Goal: Information Seeking & Learning: Learn about a topic

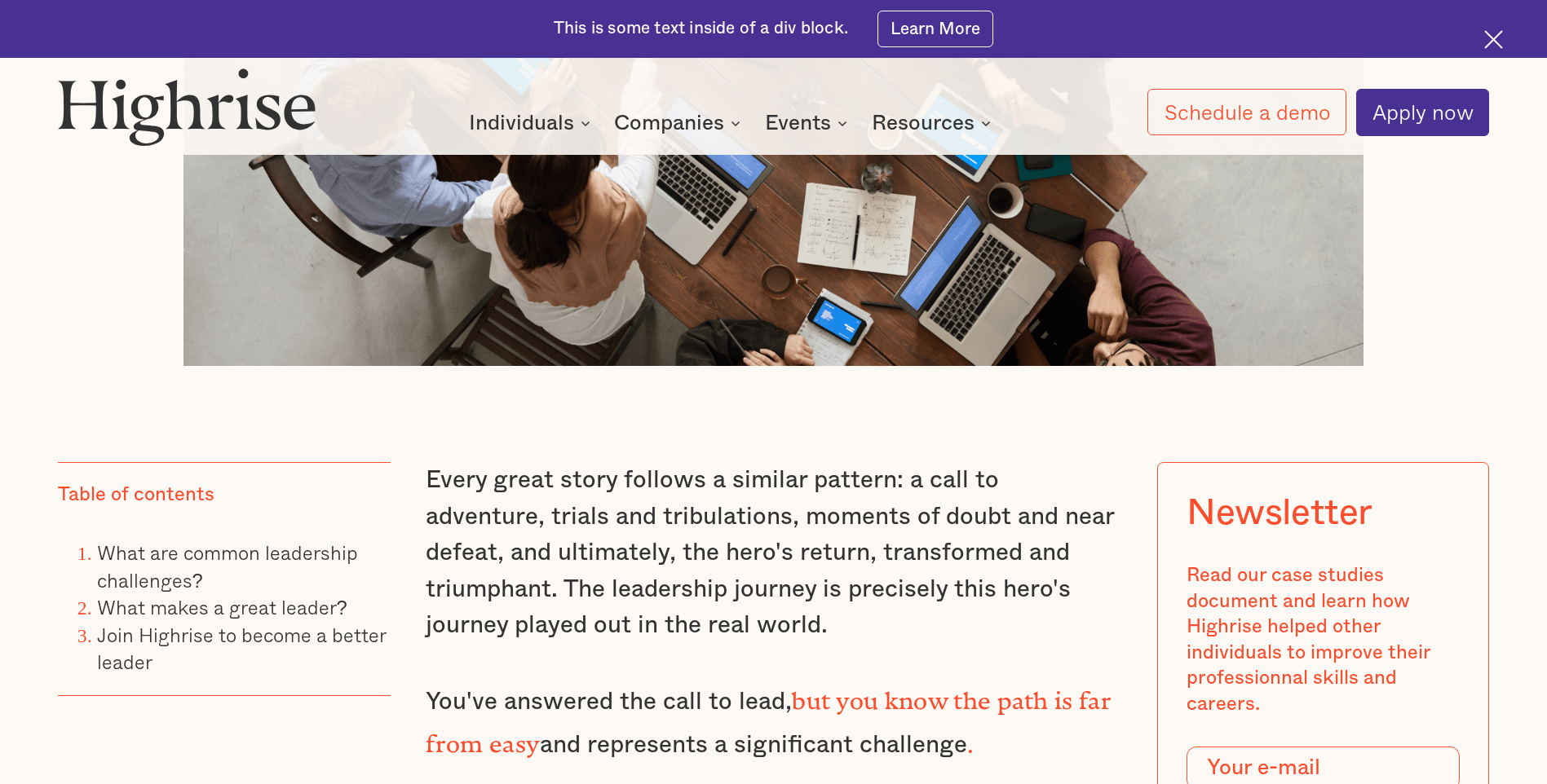
scroll to position [1386, 0]
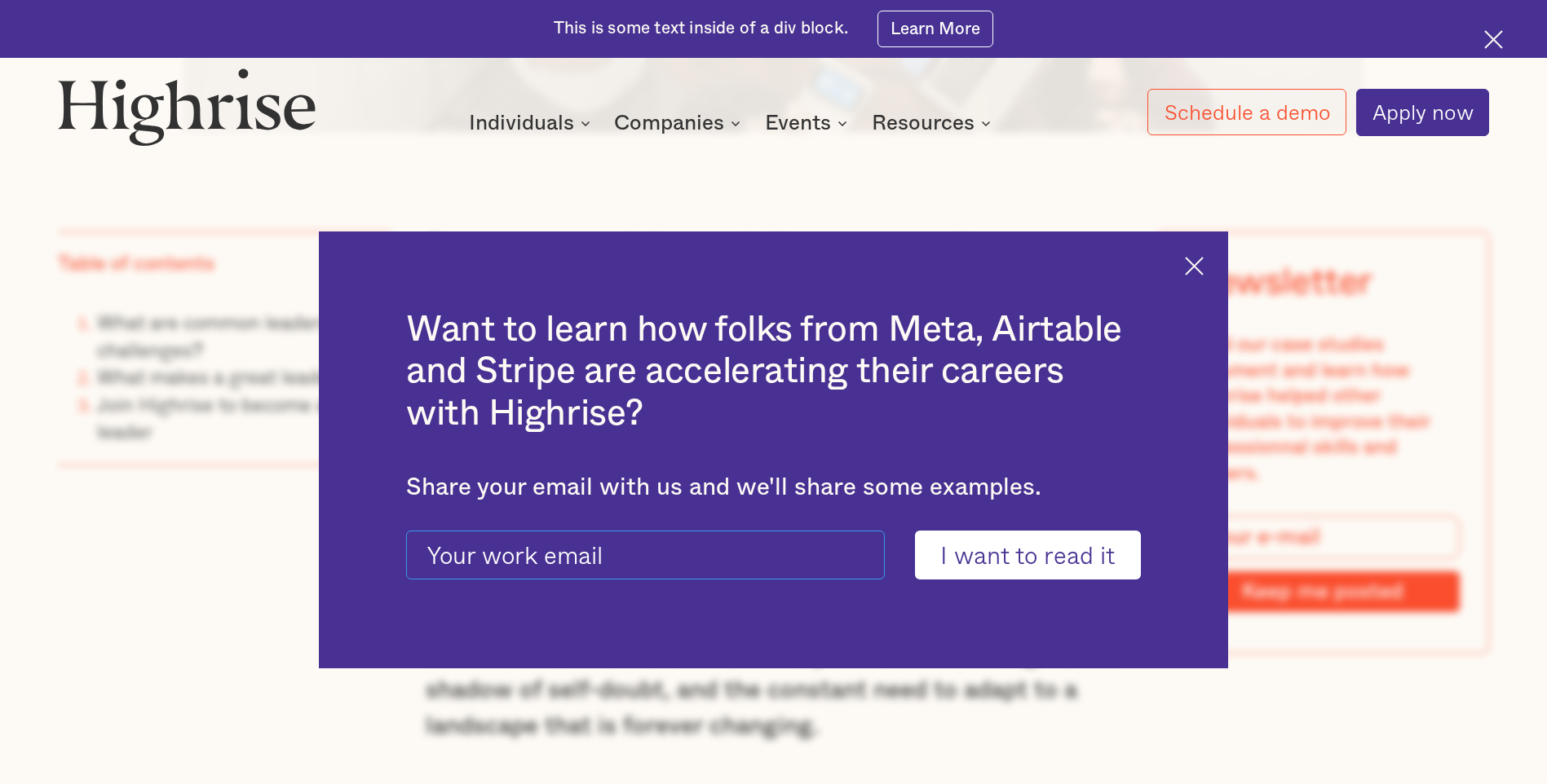
click at [617, 558] on input "current-ascender-blog-article-modal-form" at bounding box center [646, 555] width 479 height 48
type input "[PERSON_NAME][EMAIL_ADDRESS][PERSON_NAME][DOMAIN_NAME]"
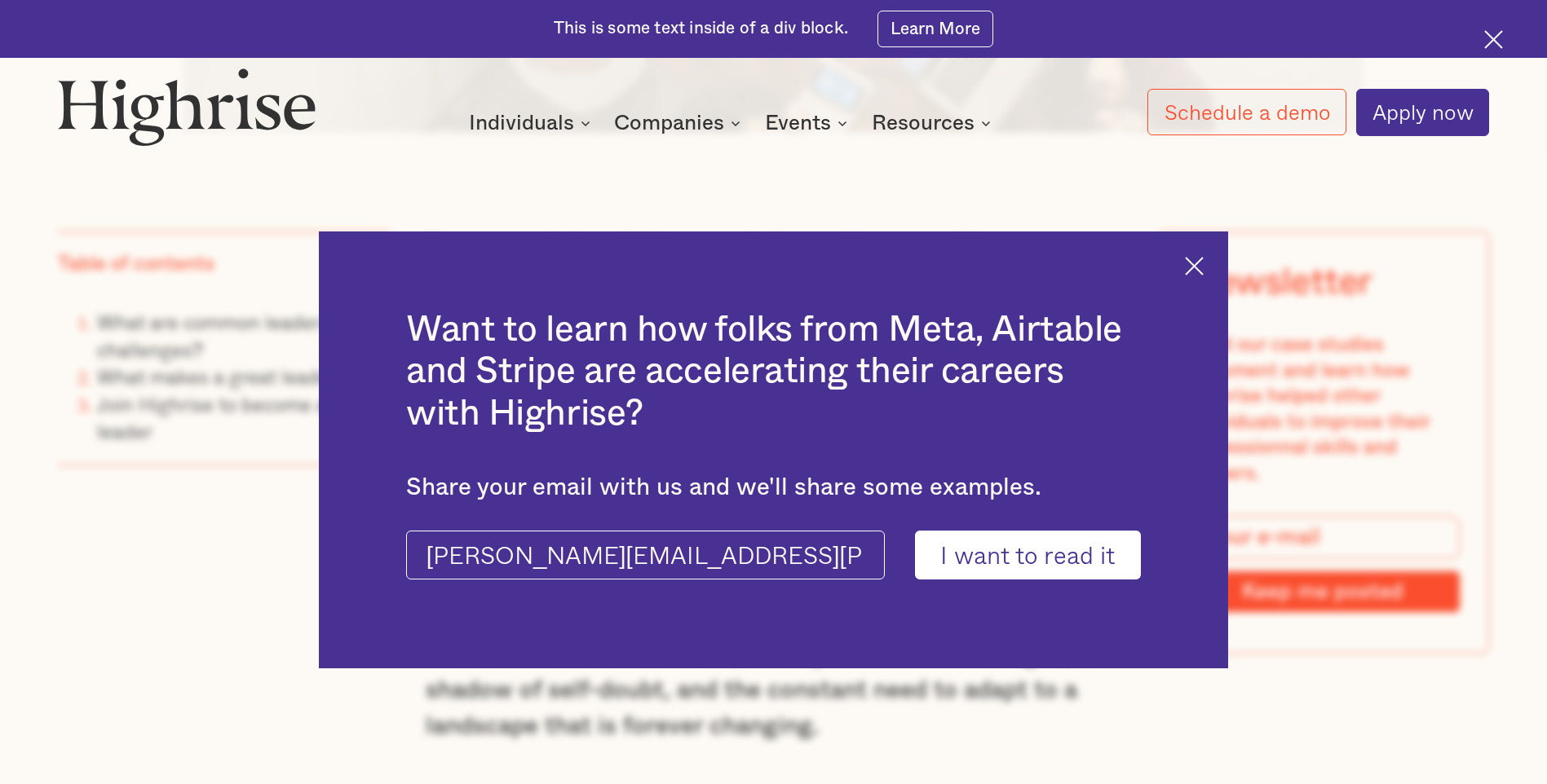
click at [1029, 558] on input "I want to read it" at bounding box center [1028, 555] width 226 height 48
type input "Please wait..."
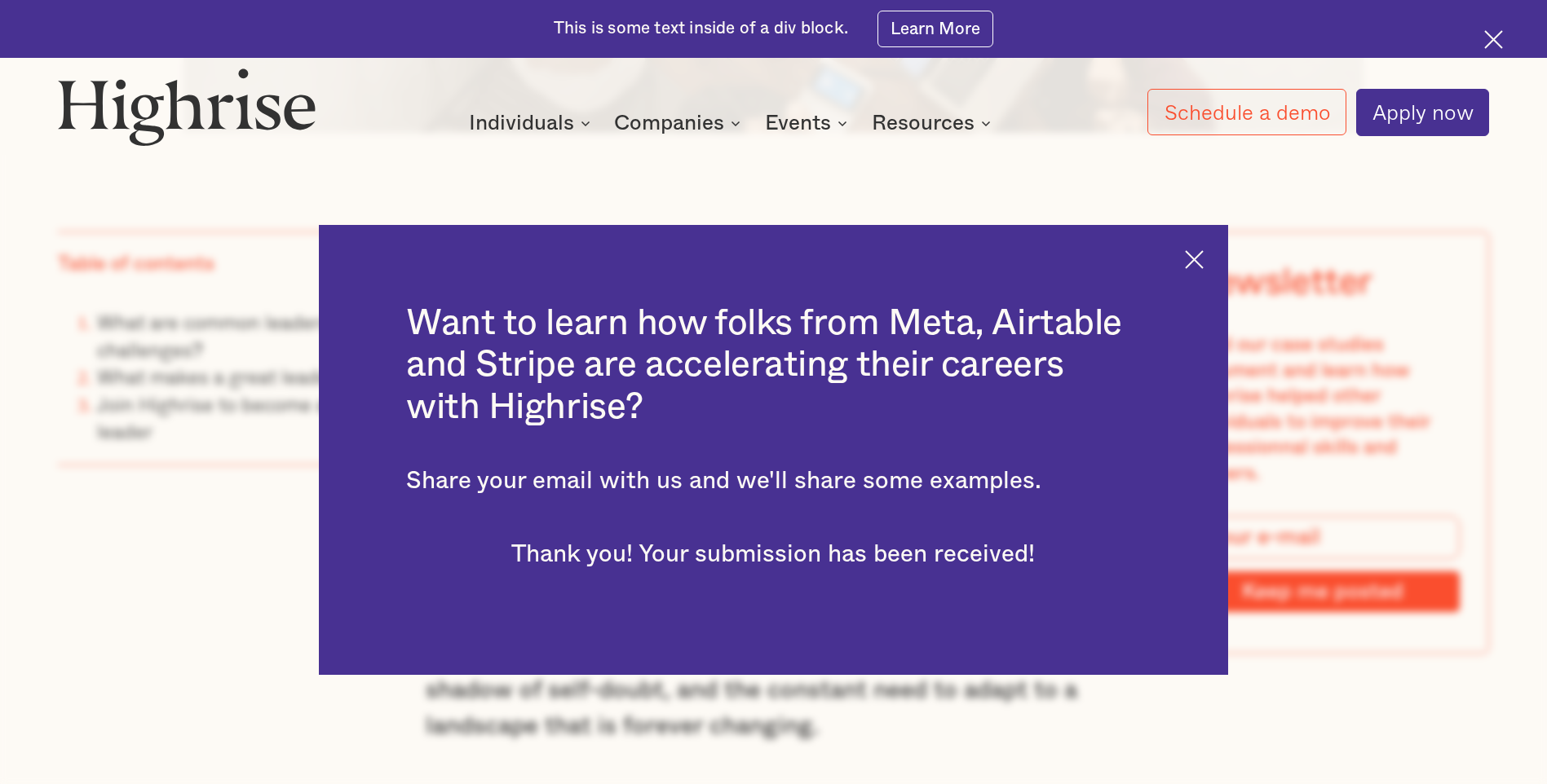
click at [1203, 263] on img at bounding box center [1194, 259] width 18 height 18
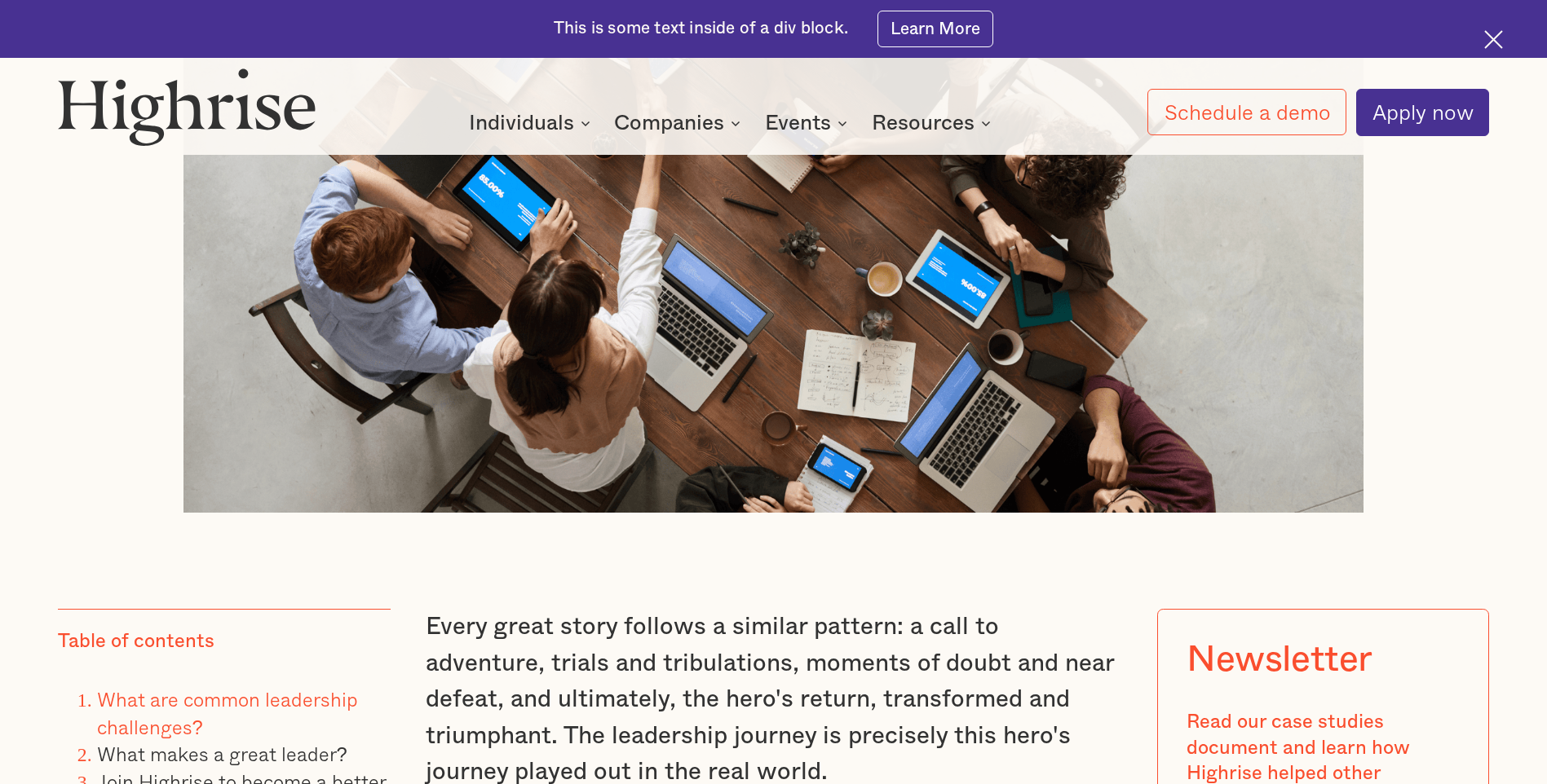
scroll to position [1305, 0]
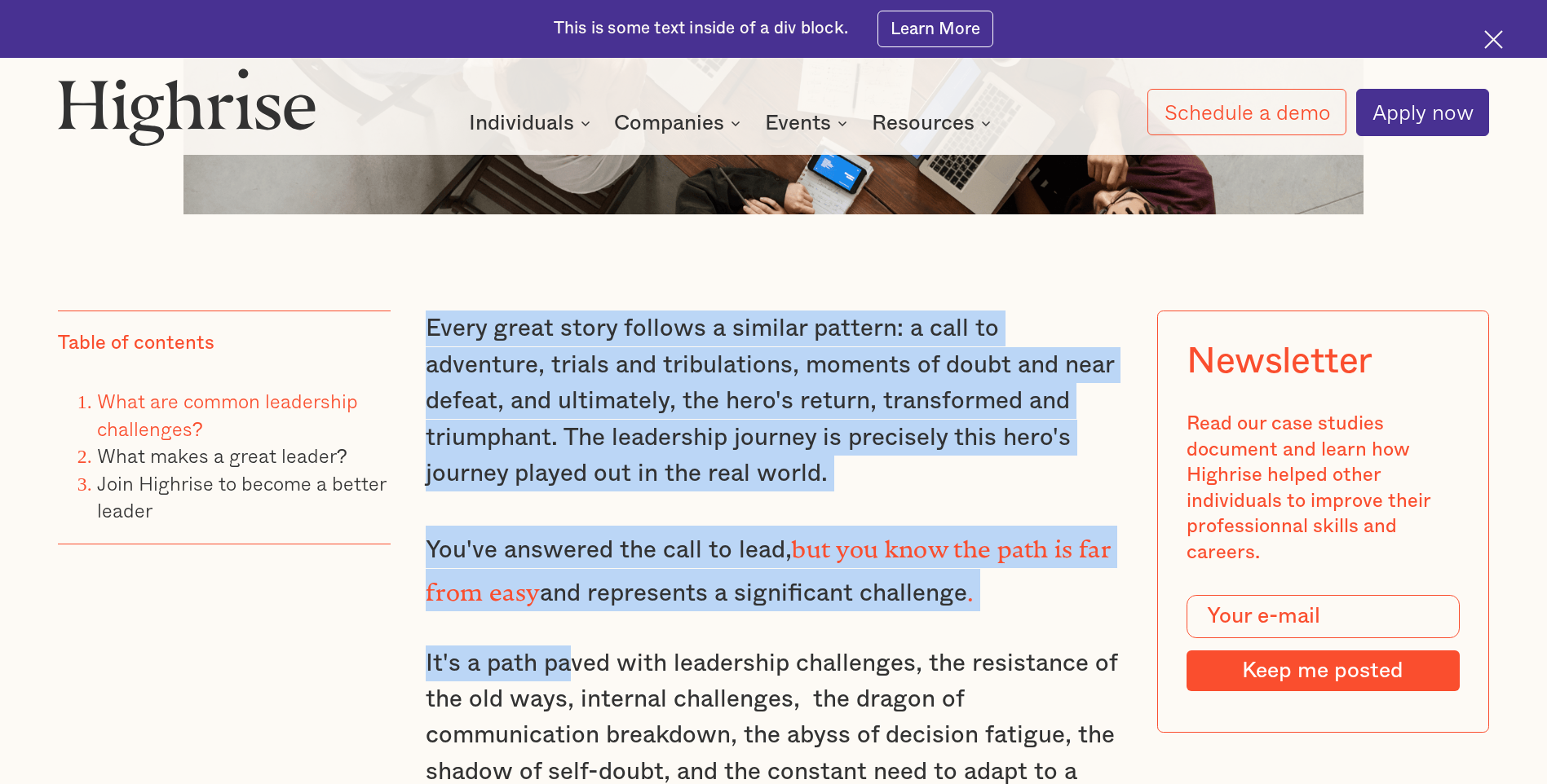
drag, startPoint x: 421, startPoint y: 320, endPoint x: 569, endPoint y: 632, distance: 345.3
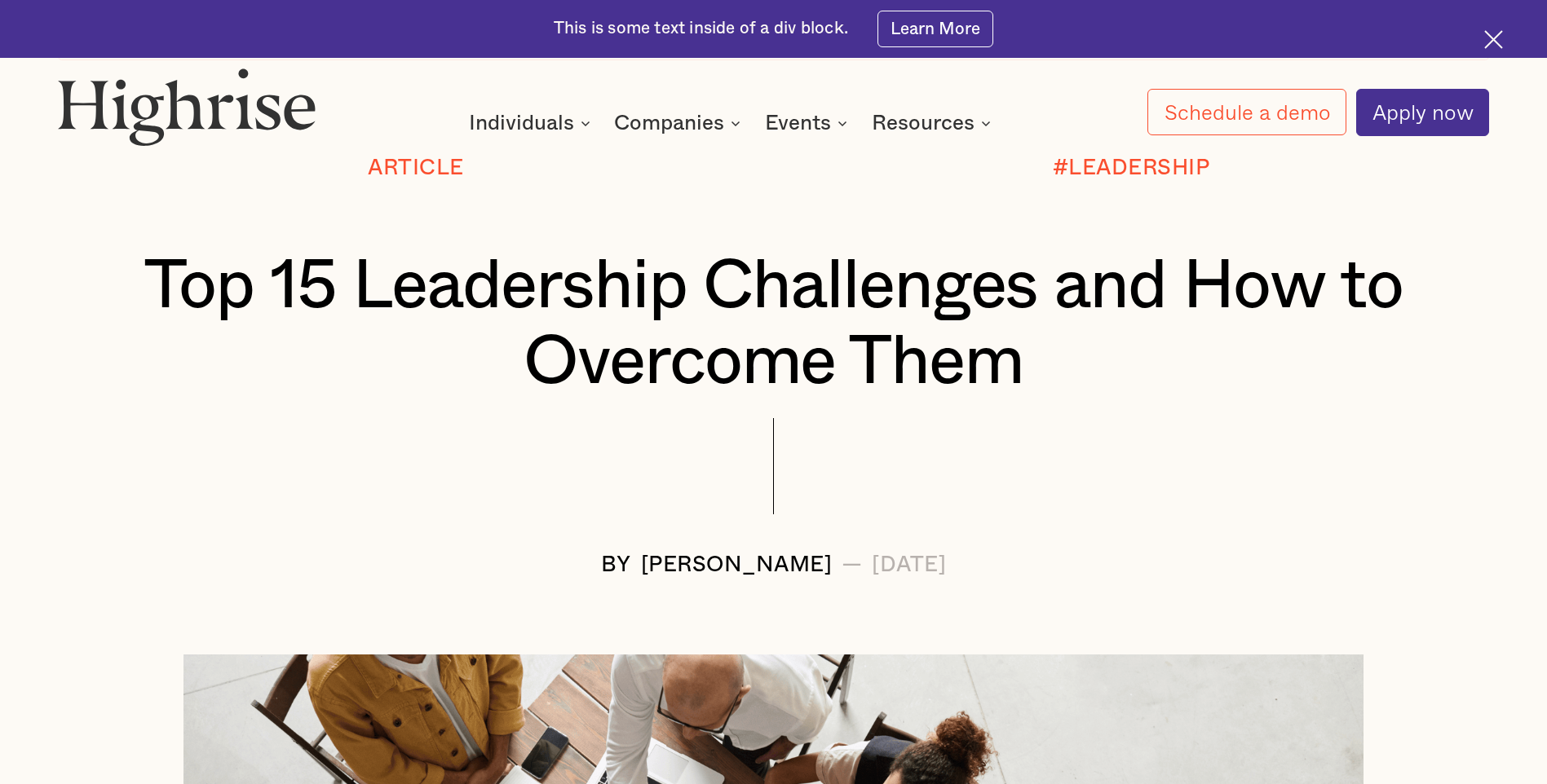
scroll to position [0, 0]
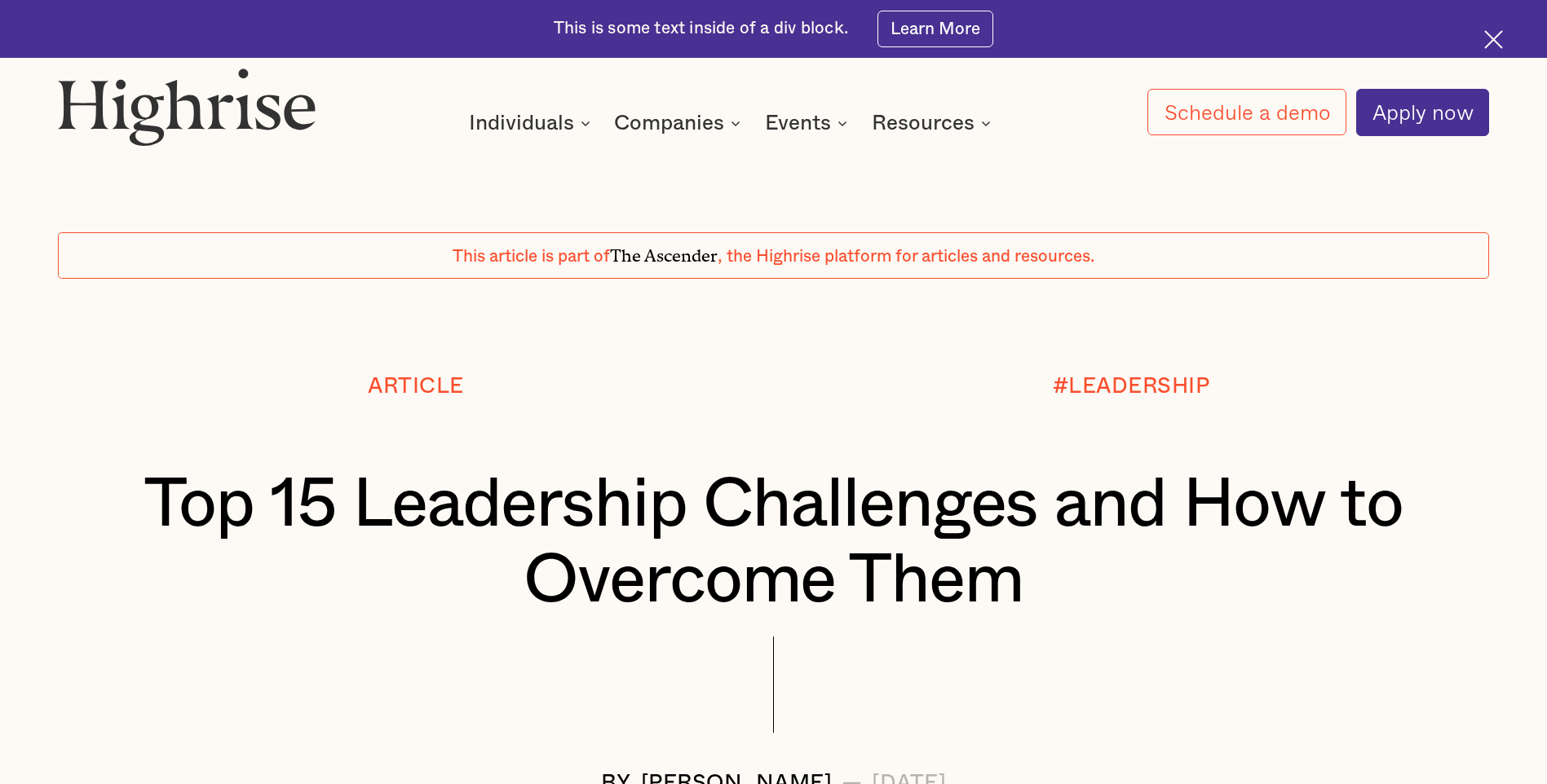
click at [180, 430] on div "Article" at bounding box center [415, 420] width 715 height 91
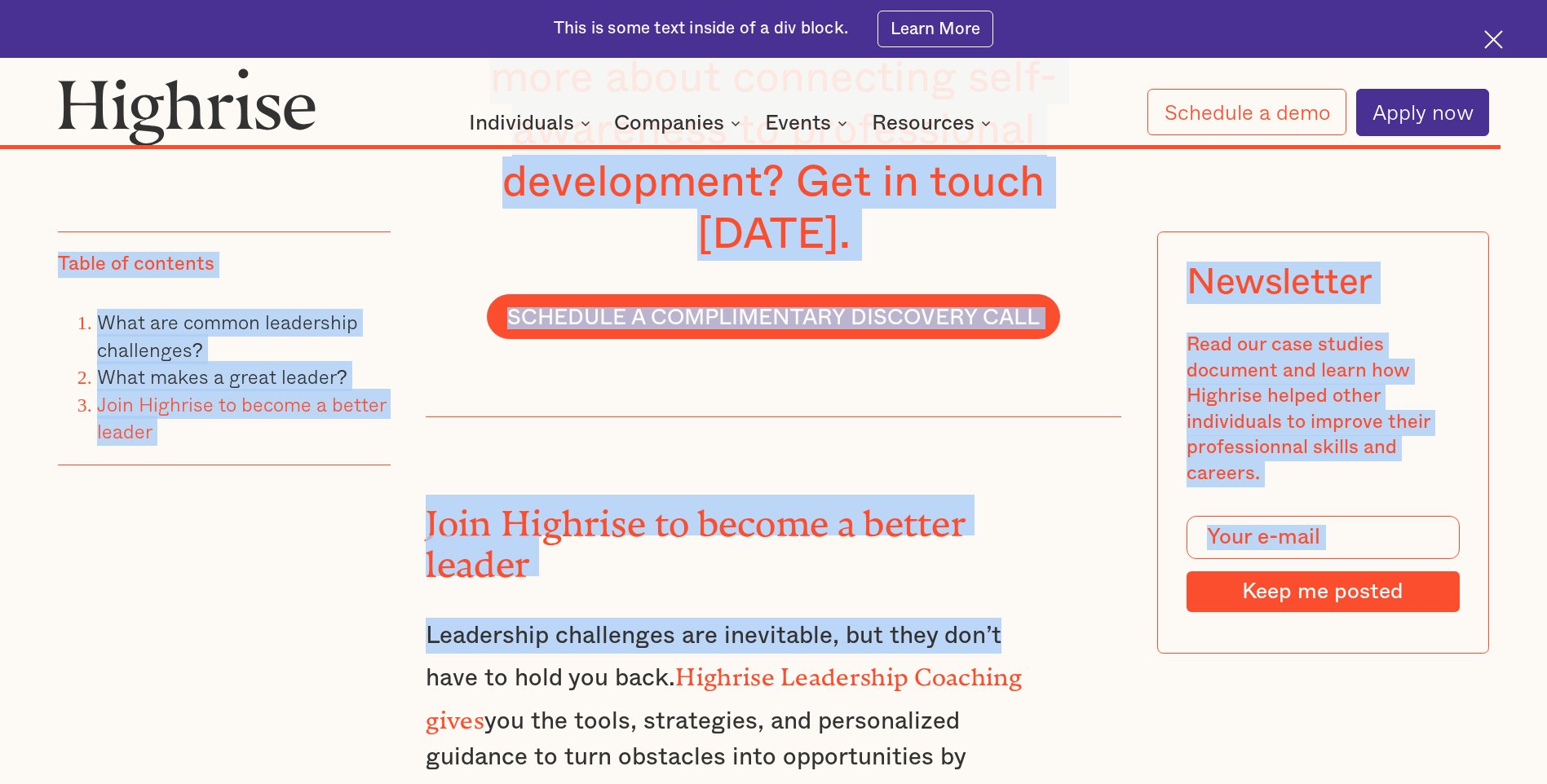
scroll to position [22683, 0]
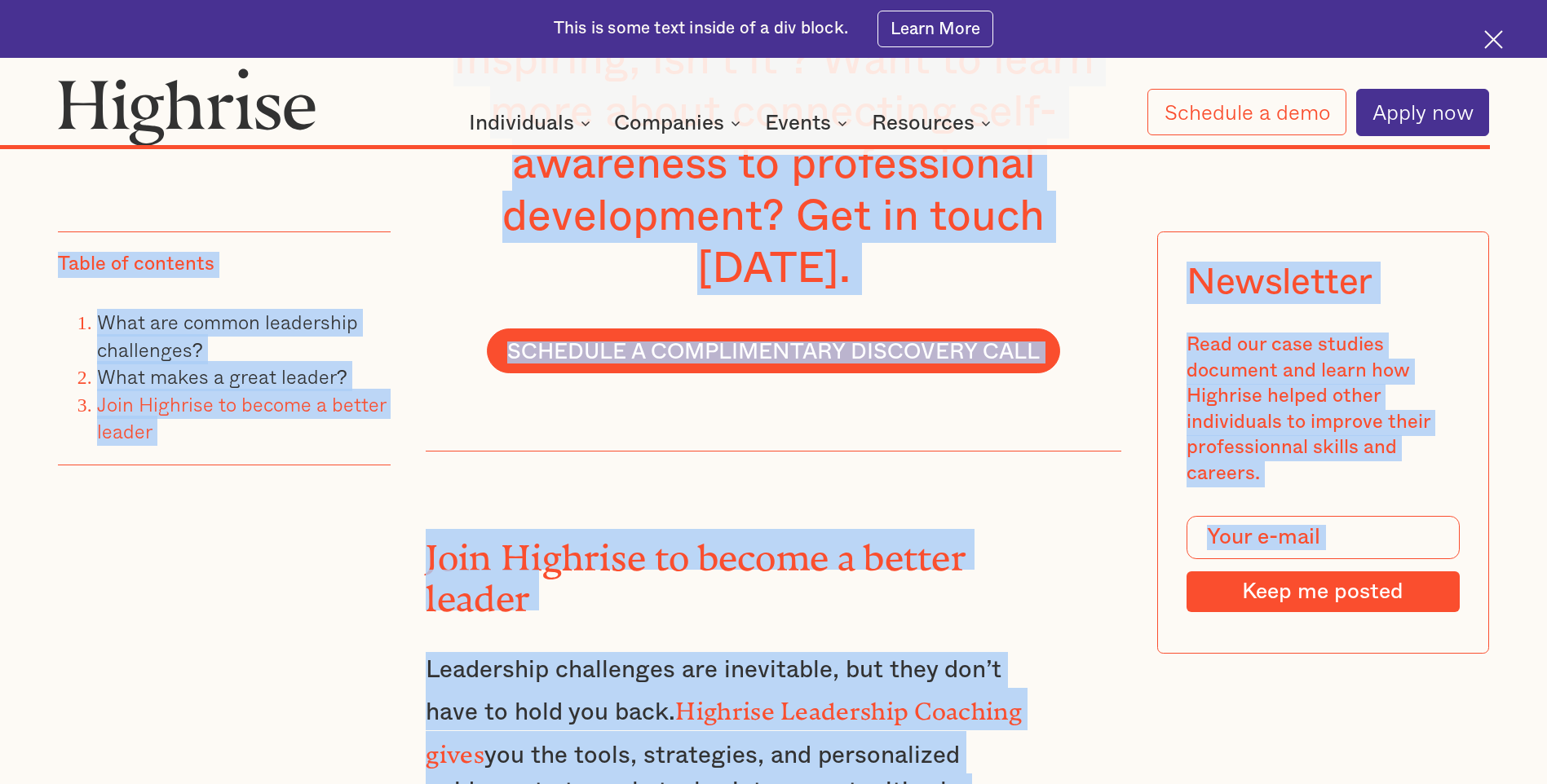
drag, startPoint x: 95, startPoint y: 474, endPoint x: 916, endPoint y: 415, distance: 823.1
copy div "Lor 66 Ipsumdolor Sitametcon adi Eli se Doeiusmo Temp IN Utlabo Etdolo — Magna …"
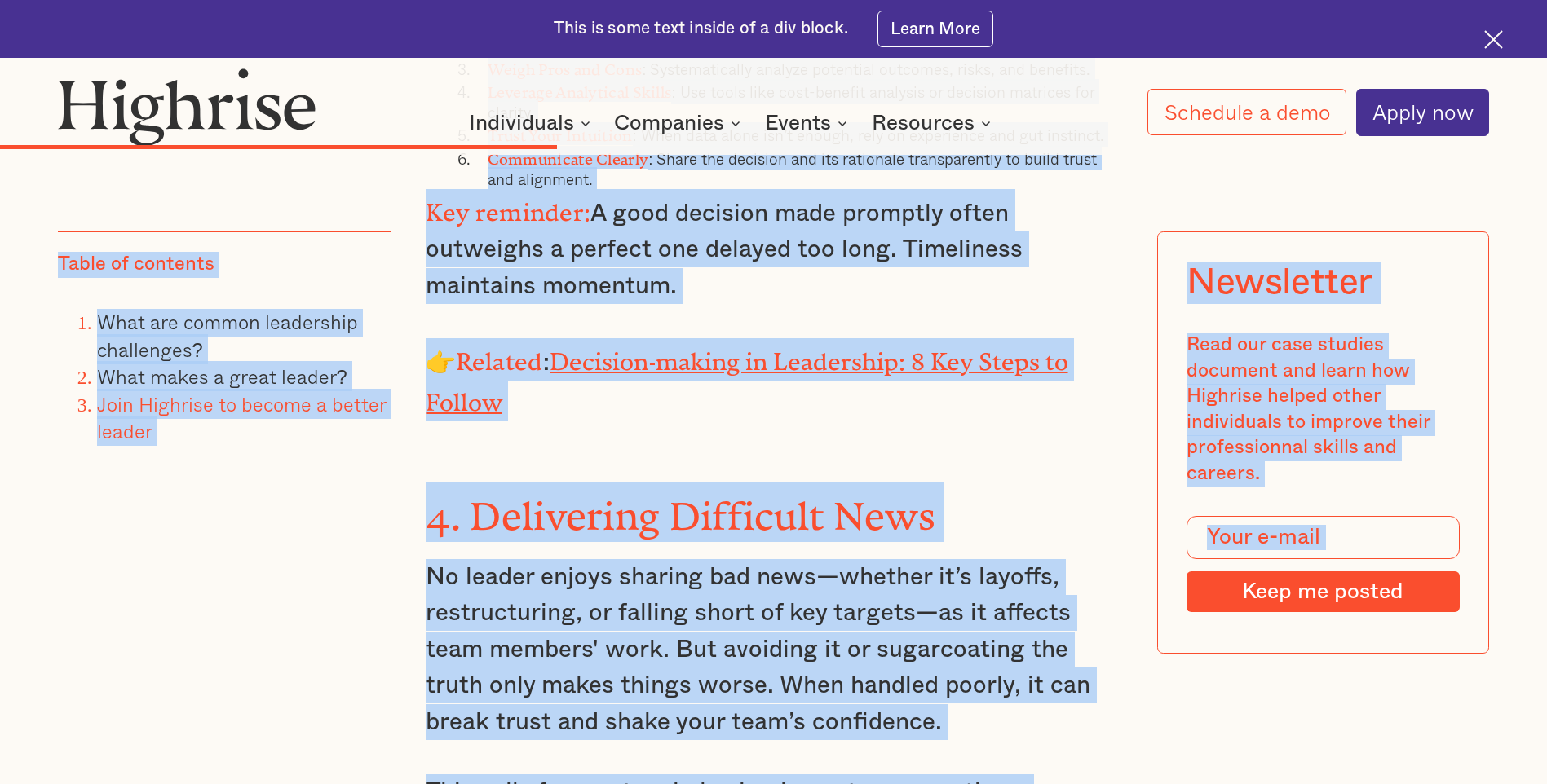
click at [222, 532] on div "Table of contents What are common leadership challenges? What makes a great lea…" at bounding box center [224, 474] width 333 height 483
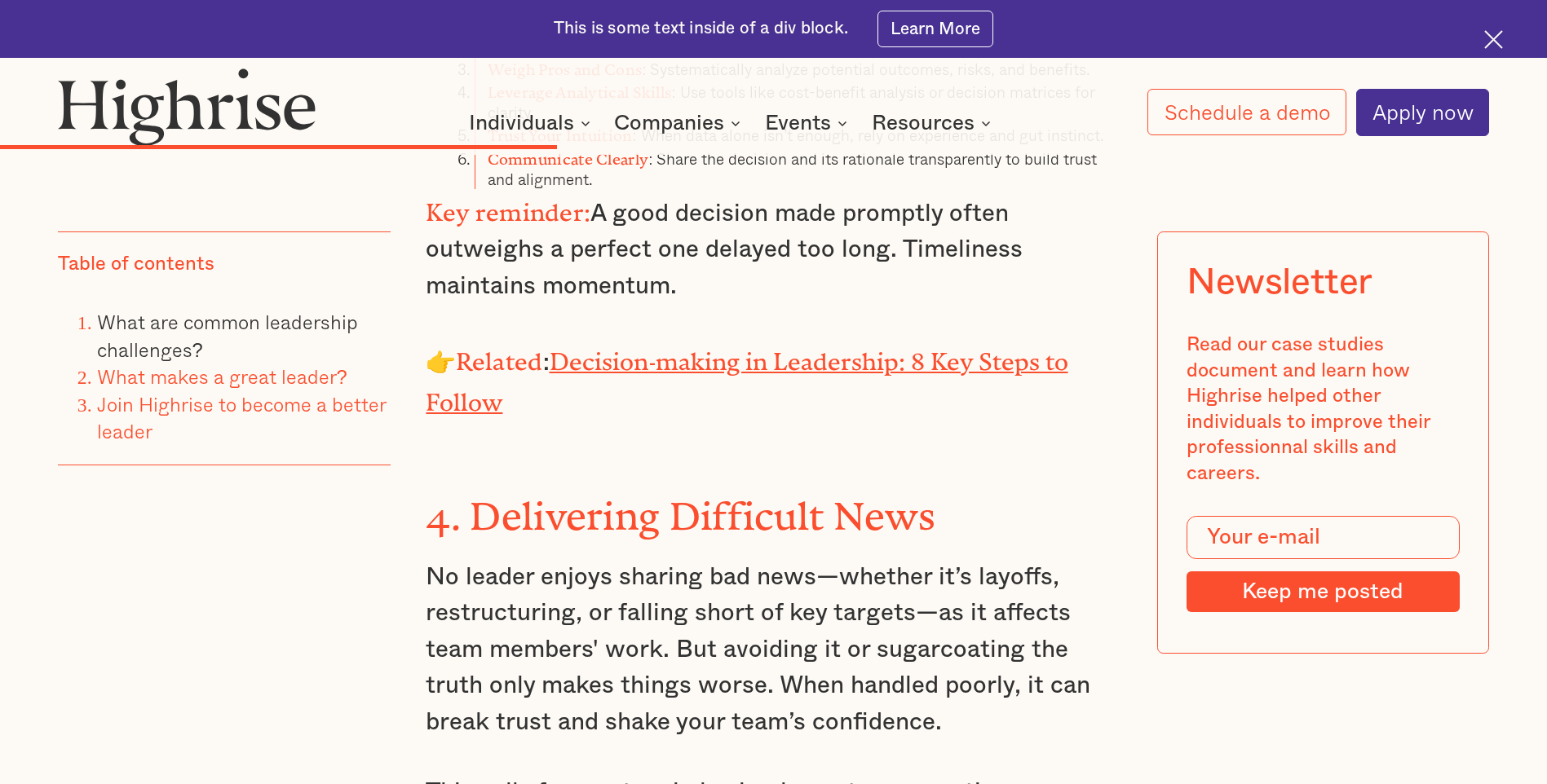
click at [266, 380] on link "What makes a great leader?" at bounding box center [222, 376] width 250 height 30
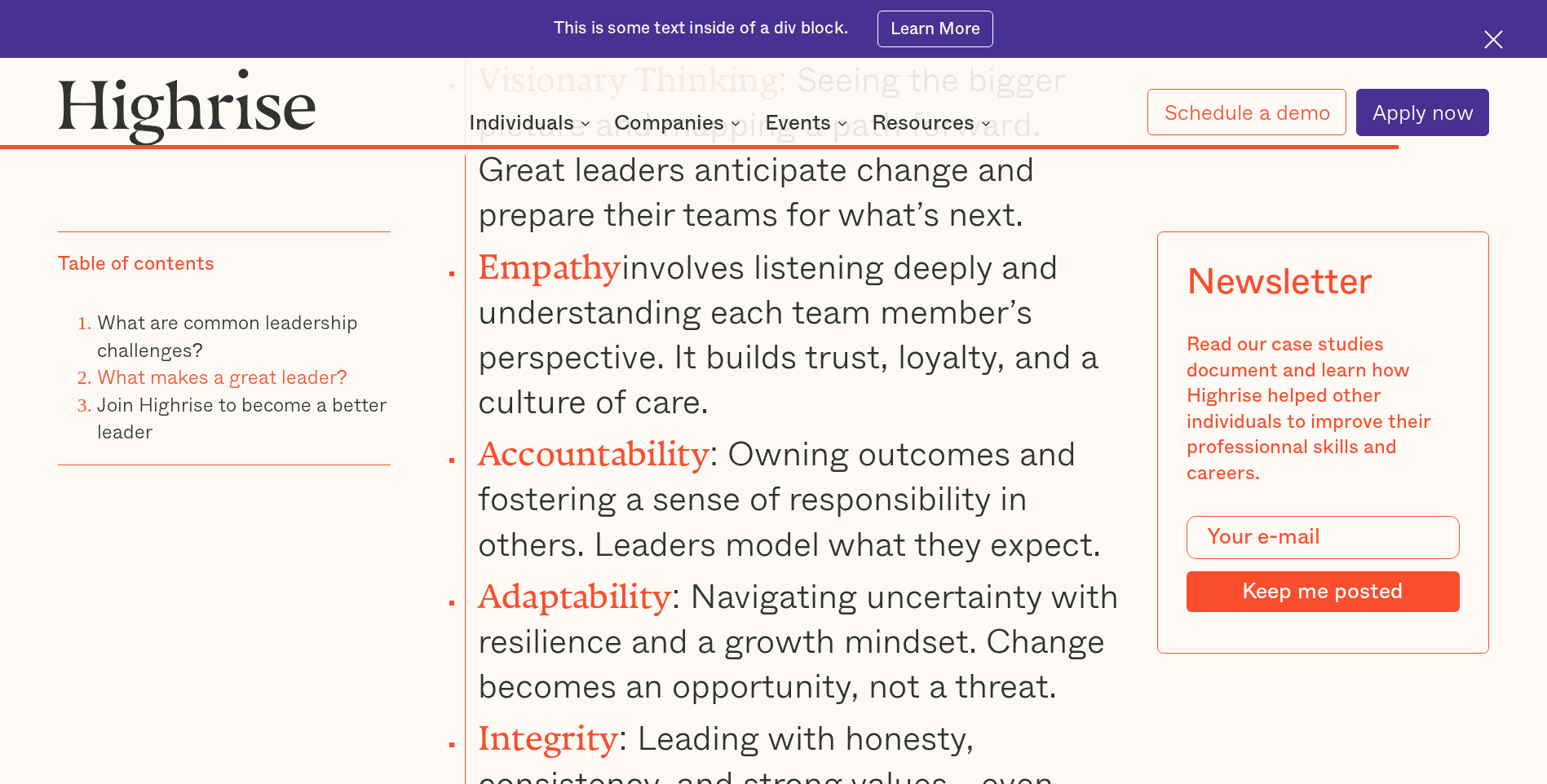
scroll to position [21416, 0]
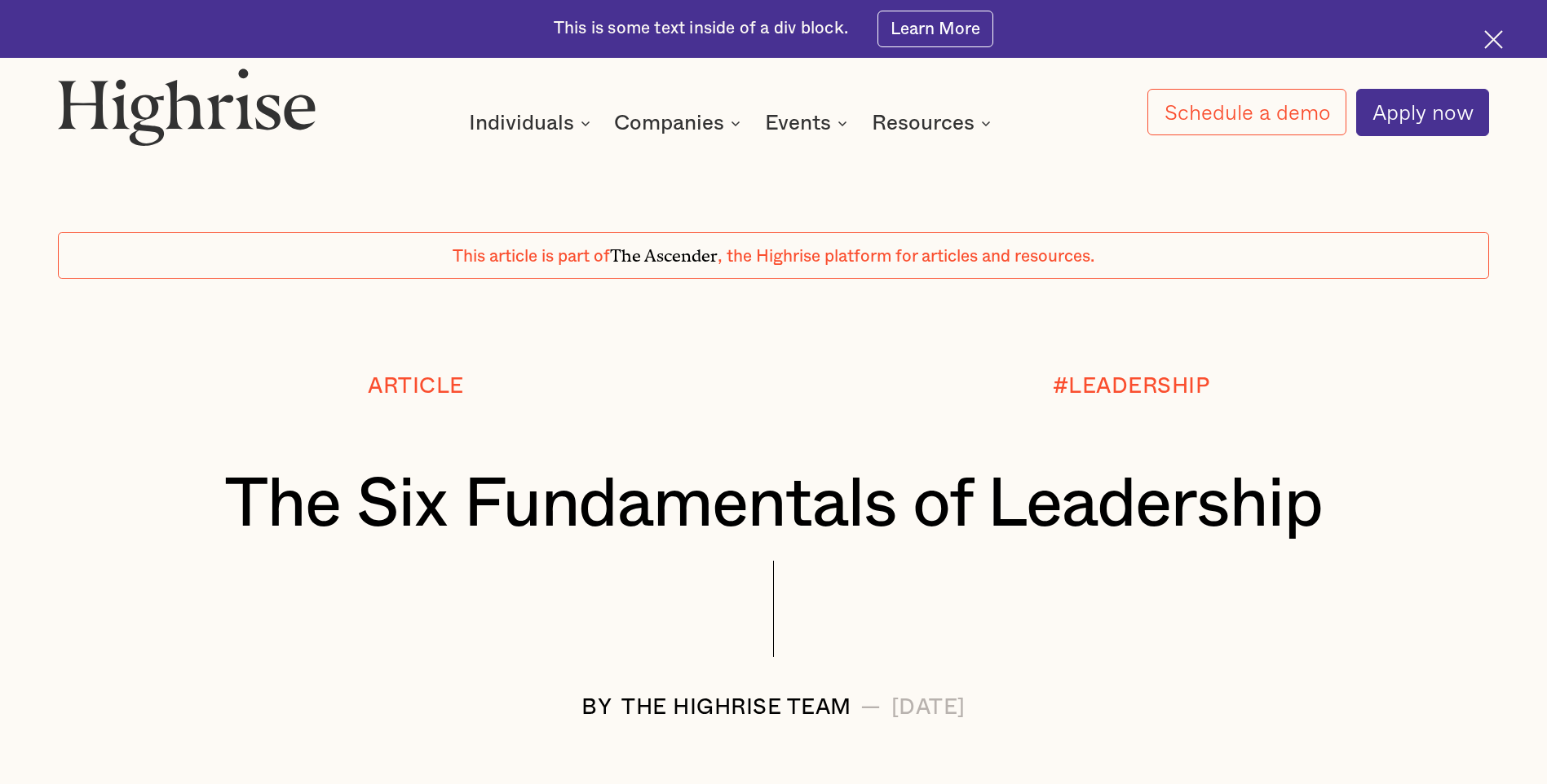
click at [1502, 42] on img at bounding box center [1493, 39] width 18 height 18
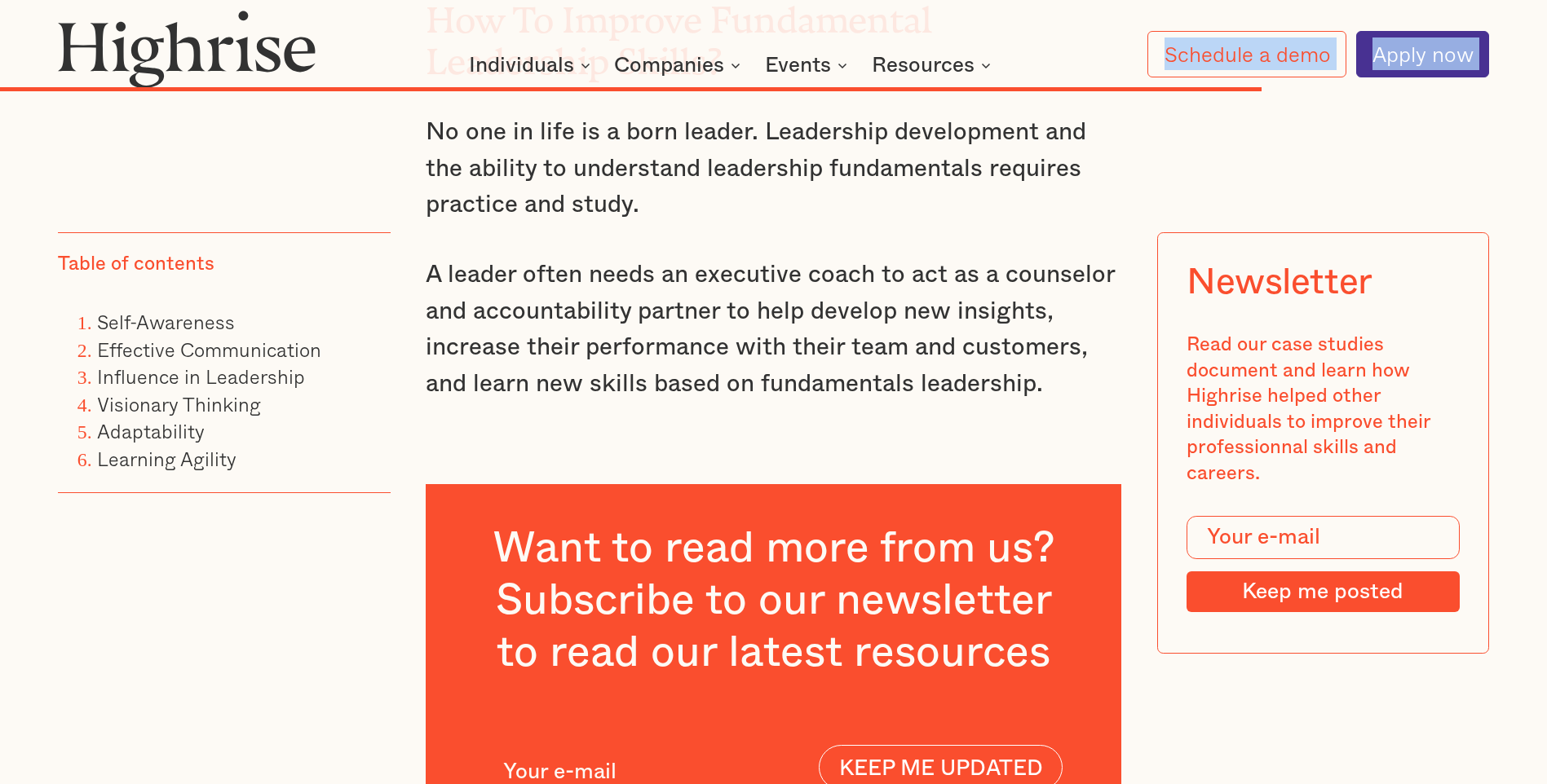
scroll to position [9453, 0]
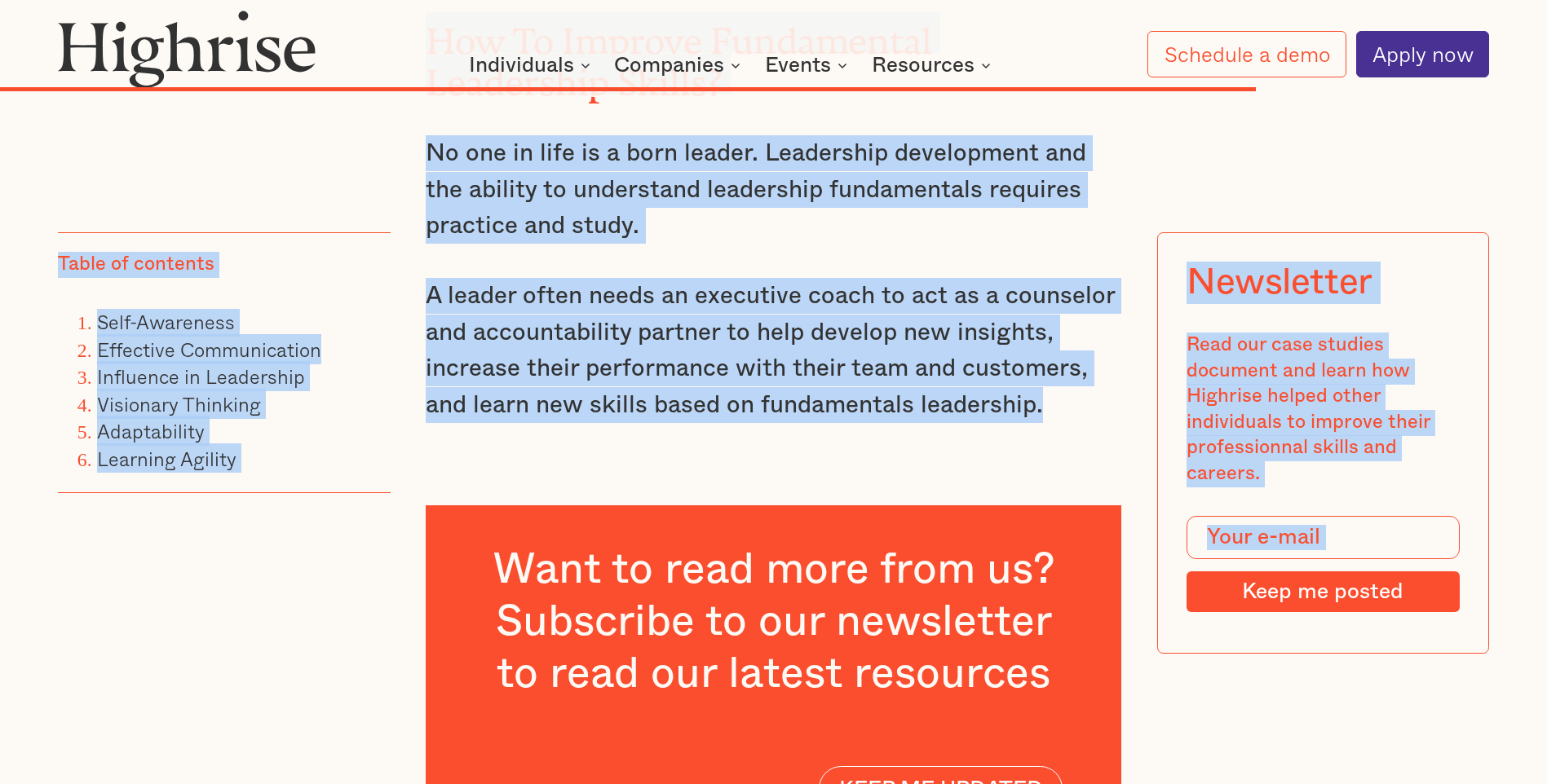
drag, startPoint x: 234, startPoint y: 196, endPoint x: 1045, endPoint y: 370, distance: 829.5
drag, startPoint x: 1045, startPoint y: 370, endPoint x: 872, endPoint y: 299, distance: 187.0
copy div "The Six Fundamentals of Leadership BY The Highrise Team — September 24, 2022 Ta…"
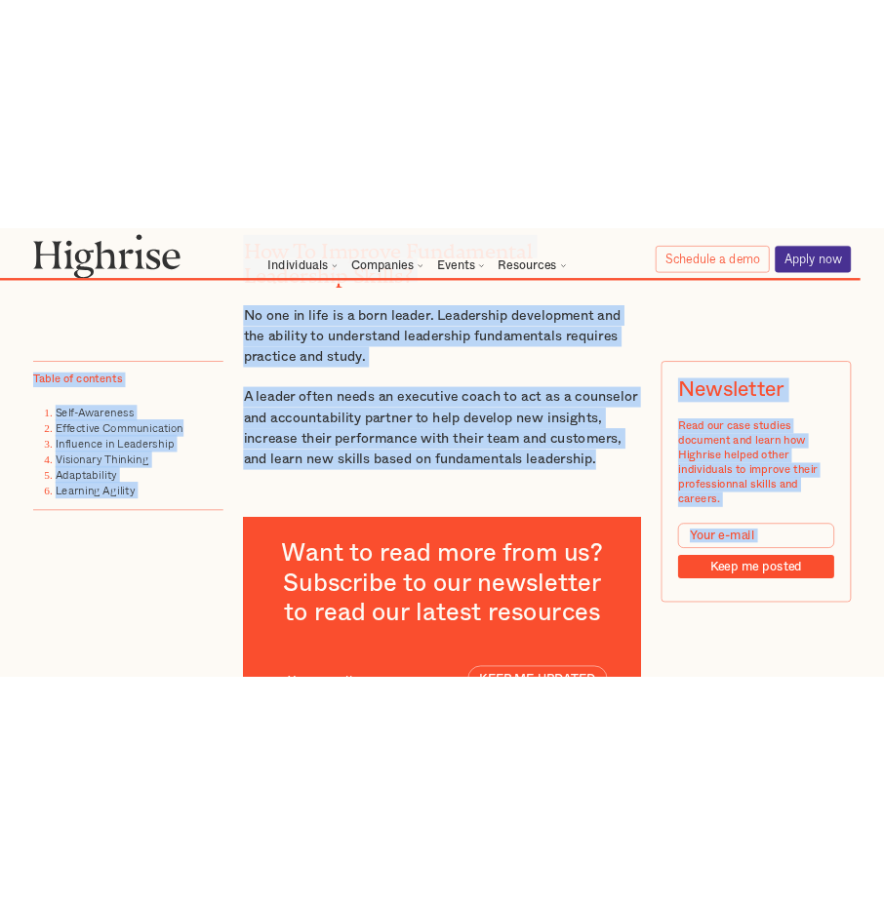
scroll to position [6084, 0]
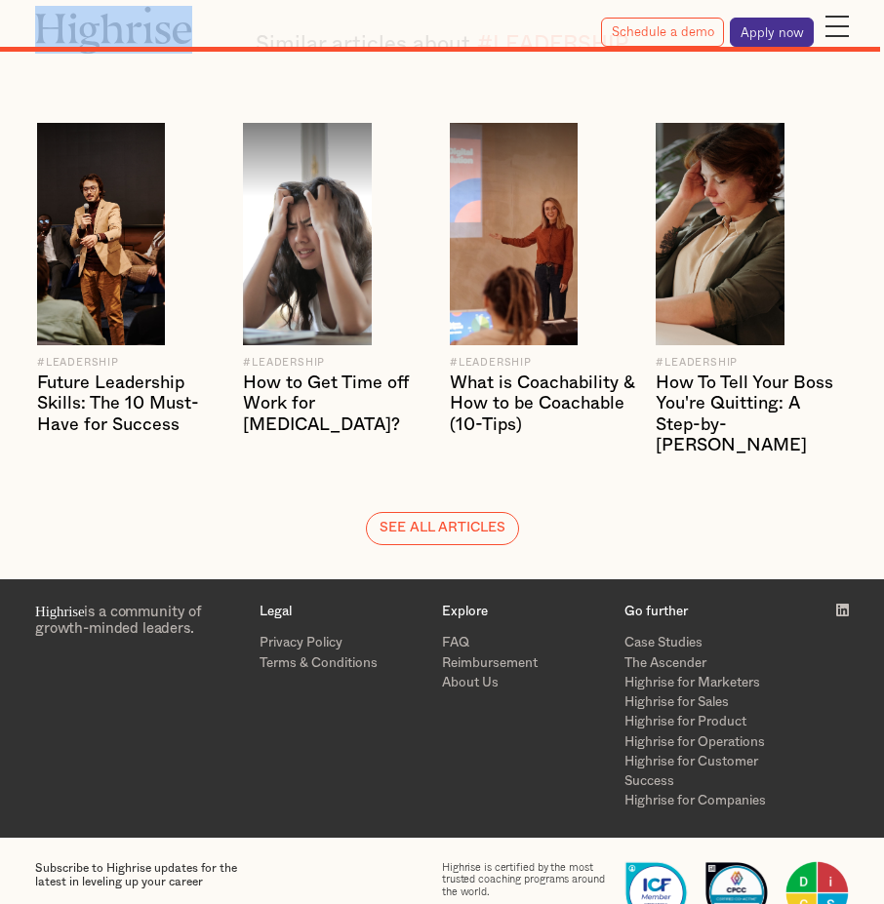
drag, startPoint x: 418, startPoint y: 36, endPoint x: 282, endPoint y: 44, distance: 136.8
click at [282, 44] on div "How It Works Individuals Programs 1 Highrise Leader A 6-month program to grow l…" at bounding box center [442, 26] width 884 height 41
